Goal: Task Accomplishment & Management: Manage account settings

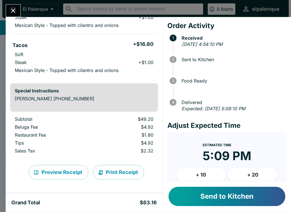
scroll to position [107, 0]
click at [205, 192] on button "Send to Kitchen" at bounding box center [226, 196] width 117 height 19
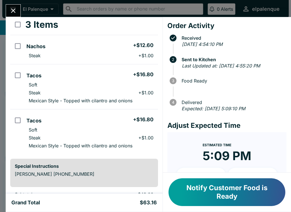
scroll to position [2, 0]
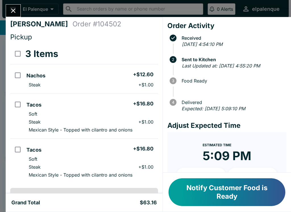
click at [216, 181] on button "Notify Customer Food is Ready" at bounding box center [226, 193] width 117 height 28
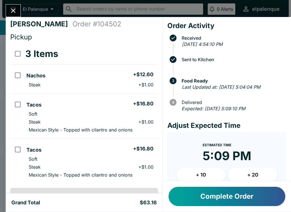
click at [226, 197] on button "Complete Order" at bounding box center [226, 196] width 117 height 19
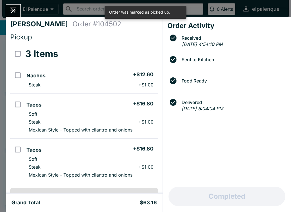
click at [11, 5] on button "Close" at bounding box center [13, 11] width 14 height 12
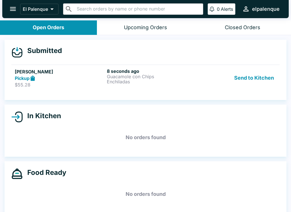
click at [59, 70] on h5 "[PERSON_NAME]" at bounding box center [60, 71] width 90 height 7
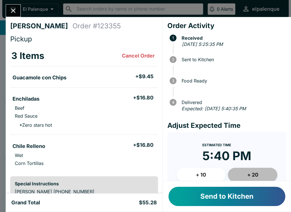
click at [254, 176] on button "+ 20" at bounding box center [252, 175] width 49 height 14
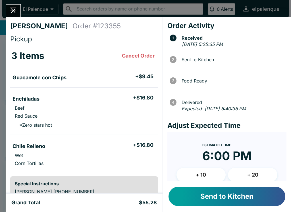
click at [252, 176] on button "+ 20" at bounding box center [252, 175] width 49 height 14
click at [246, 198] on button "Send to Kitchen" at bounding box center [226, 196] width 117 height 19
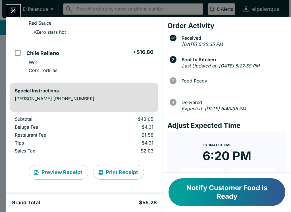
scroll to position [93, 0]
click at [210, 192] on button "Notify Customer Food is Ready" at bounding box center [226, 193] width 117 height 28
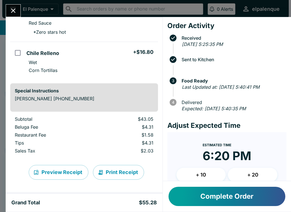
click at [12, 3] on div "[PERSON_NAME] Order # 123355 Pickup 3 Items Guacamole con Chips + $9.45 Enchila…" at bounding box center [145, 106] width 291 height 212
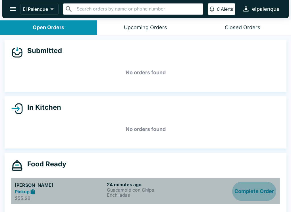
click at [256, 188] on button "Complete Order" at bounding box center [254, 192] width 44 height 20
